Goal: Information Seeking & Learning: Learn about a topic

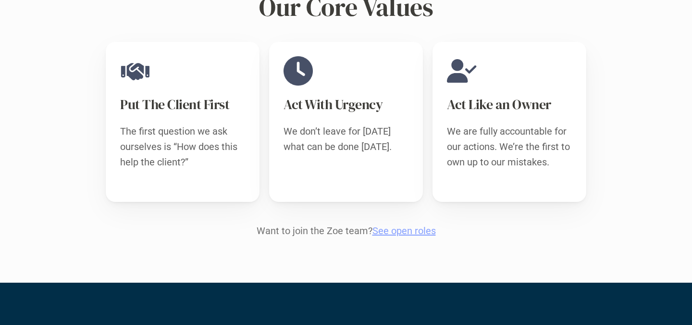
scroll to position [974, 0]
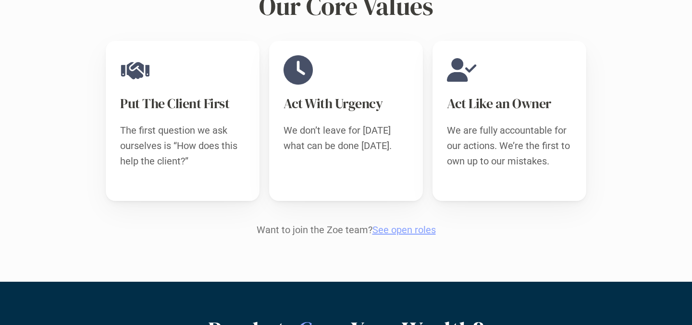
click at [414, 224] on link "See open roles" at bounding box center [403, 230] width 63 height 12
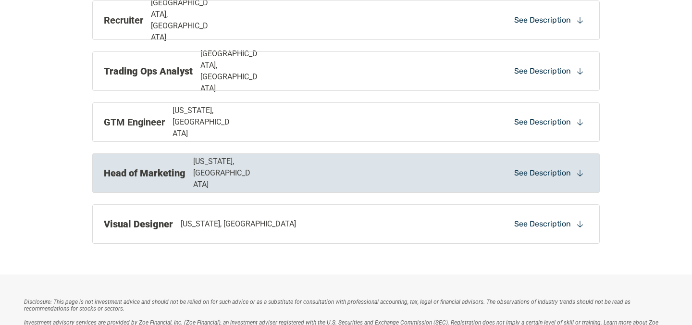
scroll to position [717, 0]
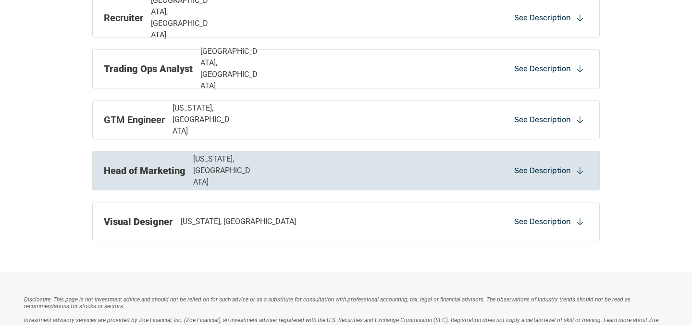
click at [310, 176] on div "Head of Marketing [US_STATE], [GEOGRAPHIC_DATA]" at bounding box center [248, 170] width 288 height 35
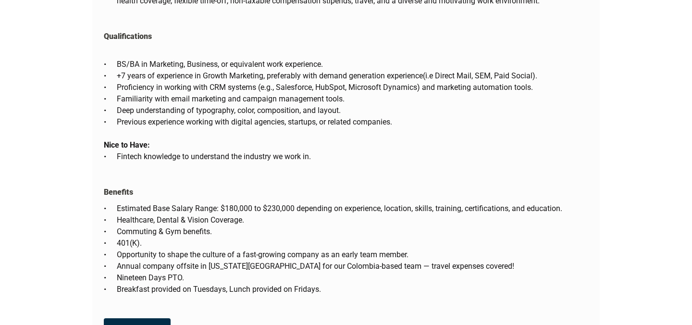
scroll to position [1525, 0]
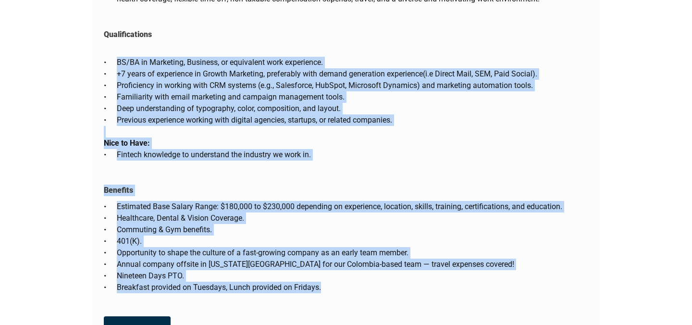
drag, startPoint x: 327, startPoint y: 273, endPoint x: 102, endPoint y: 48, distance: 317.7
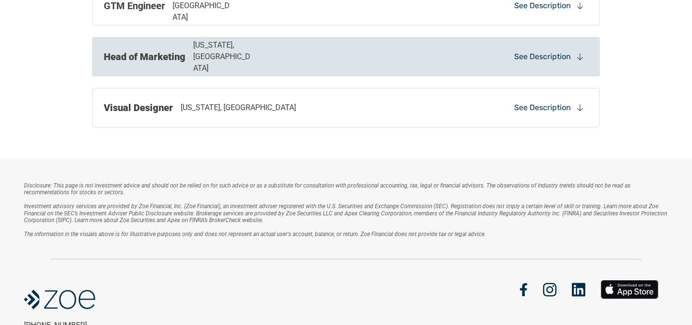
scroll to position [831, 0]
click at [117, 61] on strong "Head of Marketing" at bounding box center [145, 56] width 82 height 12
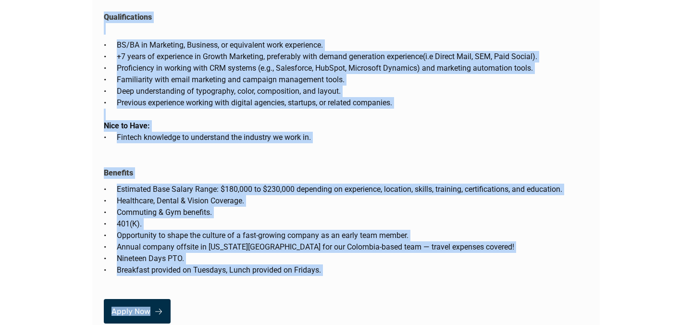
scroll to position [1695, 0]
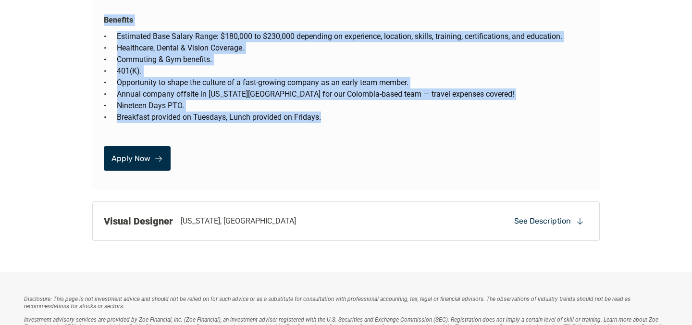
drag, startPoint x: 92, startPoint y: 98, endPoint x: 357, endPoint y: 108, distance: 265.4
copy div "Lorem Ips Dol si am con-ad-eli seddoe temporin utla etdol magnaal enim adm veni…"
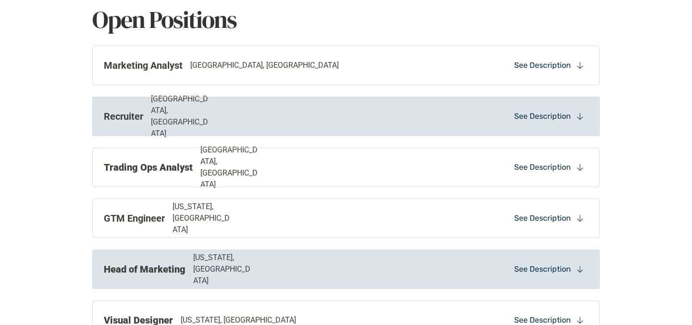
scroll to position [620, 0]
